Goal: Transaction & Acquisition: Purchase product/service

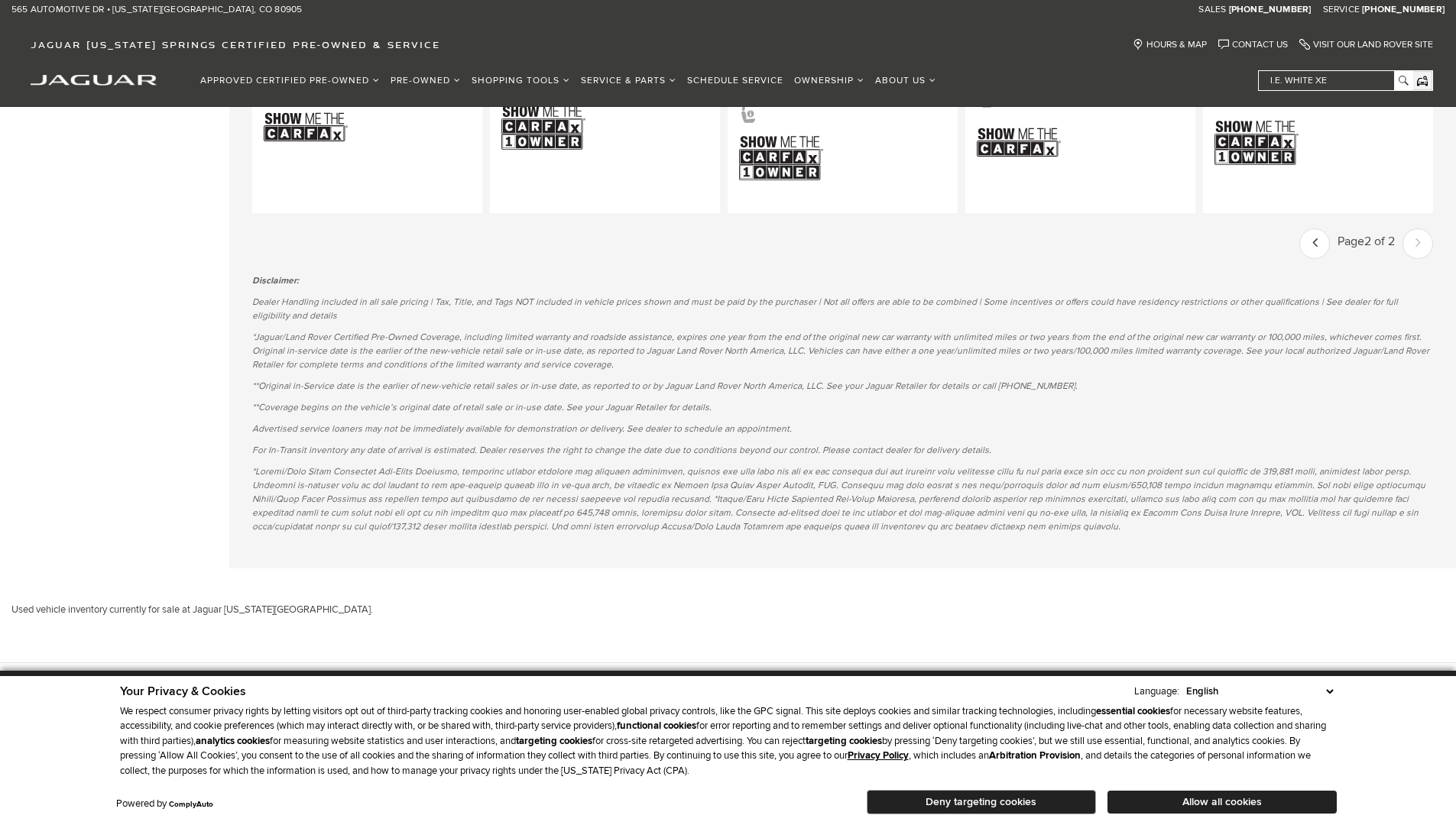
scroll to position [2497, 0]
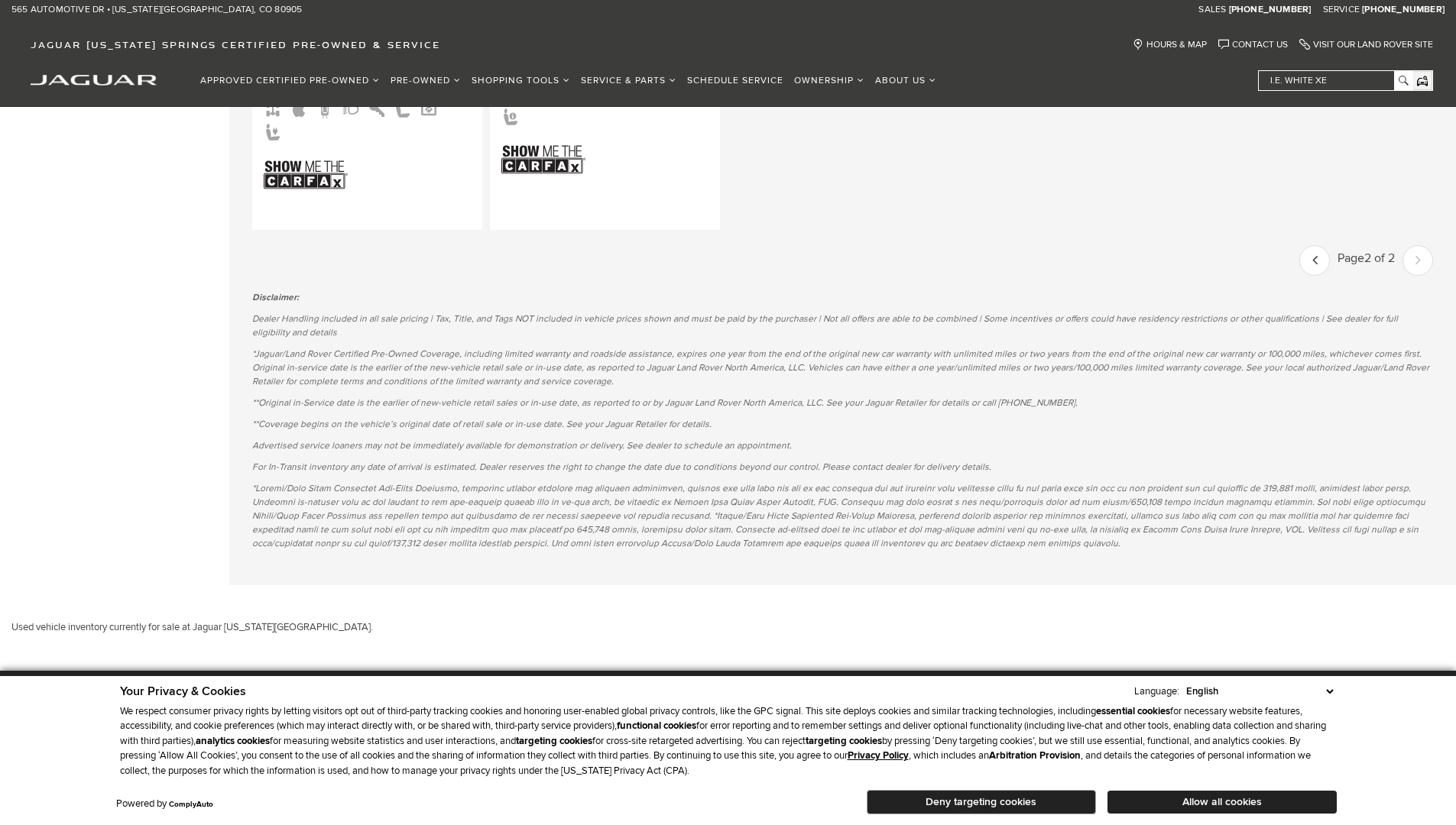
scroll to position [1594, 0]
